Goal: Task Accomplishment & Management: Use online tool/utility

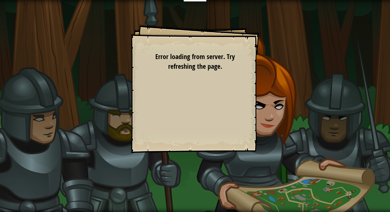
click at [191, 127] on div "Goals Start Level Error loading from server. Try refreshing the page. You'll ne…" at bounding box center [195, 89] width 128 height 128
